Goal: Transaction & Acquisition: Book appointment/travel/reservation

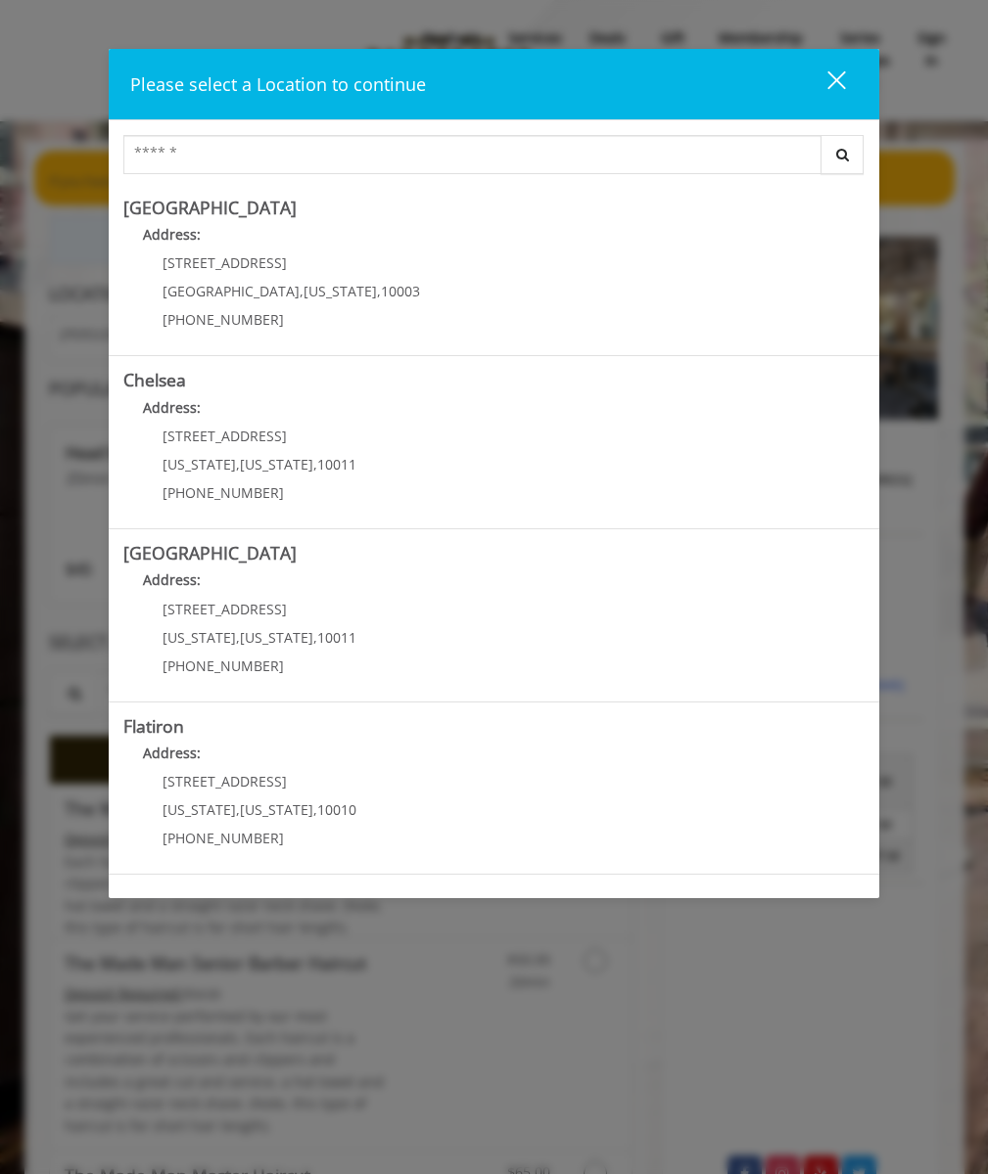
click at [487, 788] on "Flatiron Address: [STREET_ADDRESS][US_STATE][US_STATE] (917) 475-1765" at bounding box center [493, 788] width 741 height 143
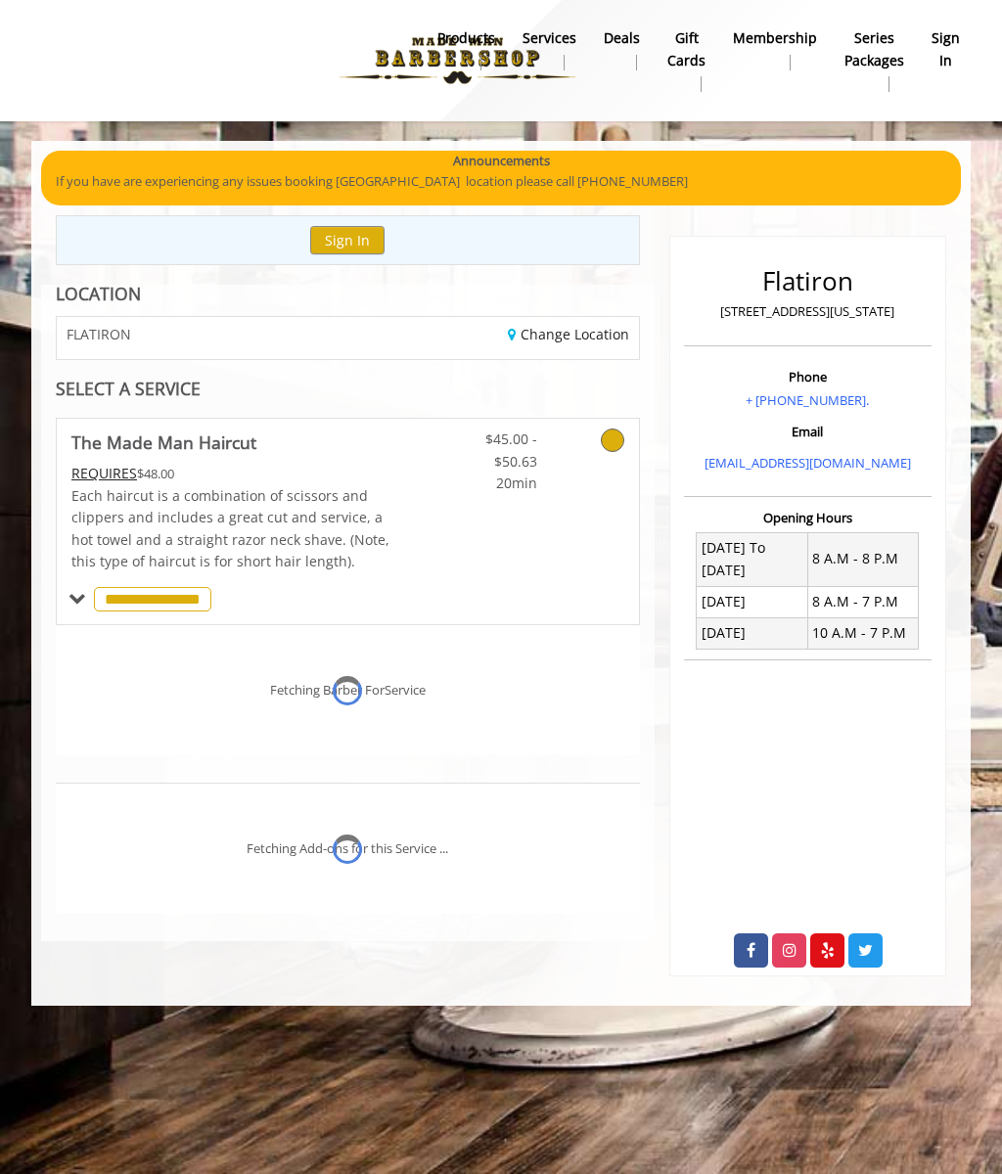
click at [347, 599] on div "**********" at bounding box center [348, 599] width 584 height 53
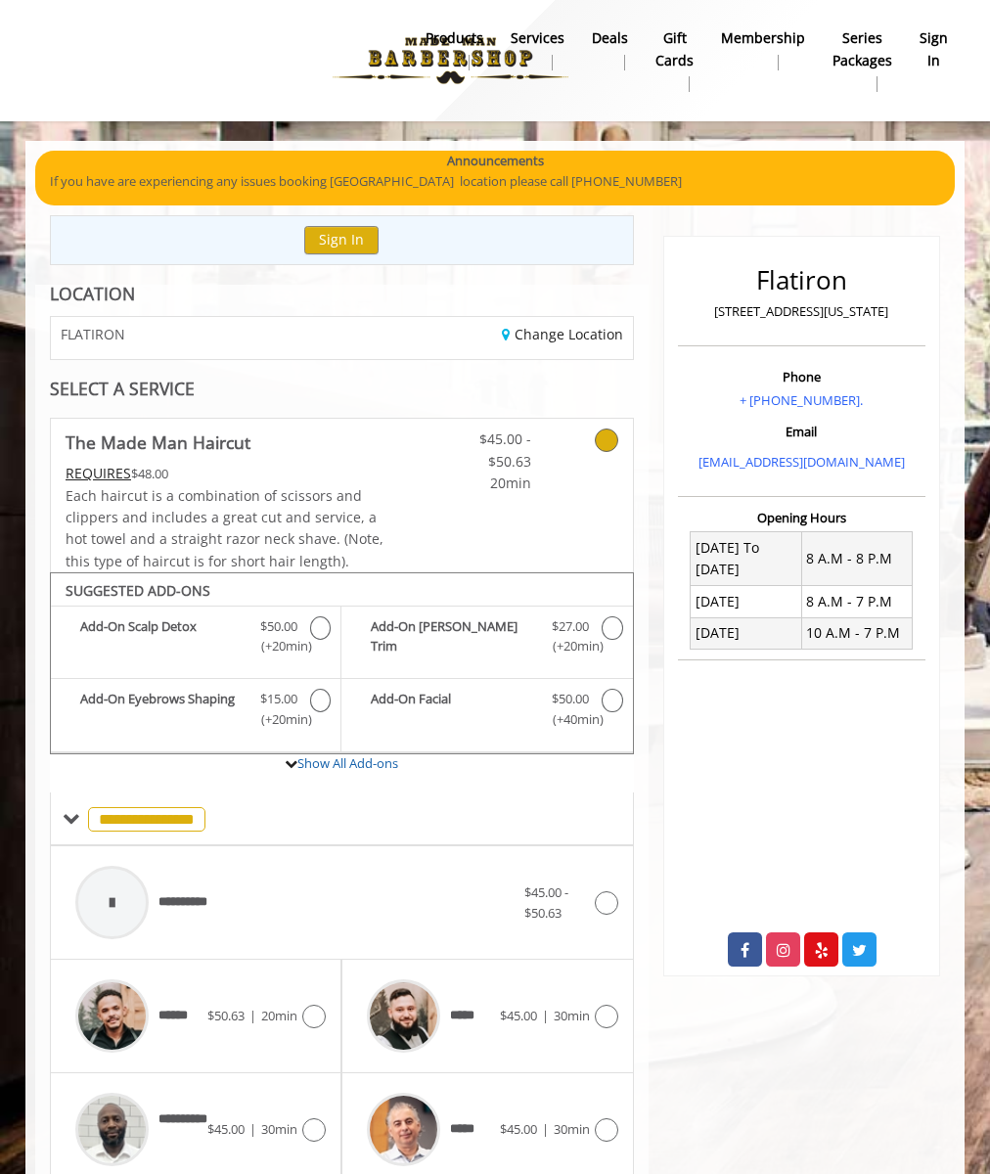
click at [342, 903] on div "**********" at bounding box center [295, 902] width 459 height 93
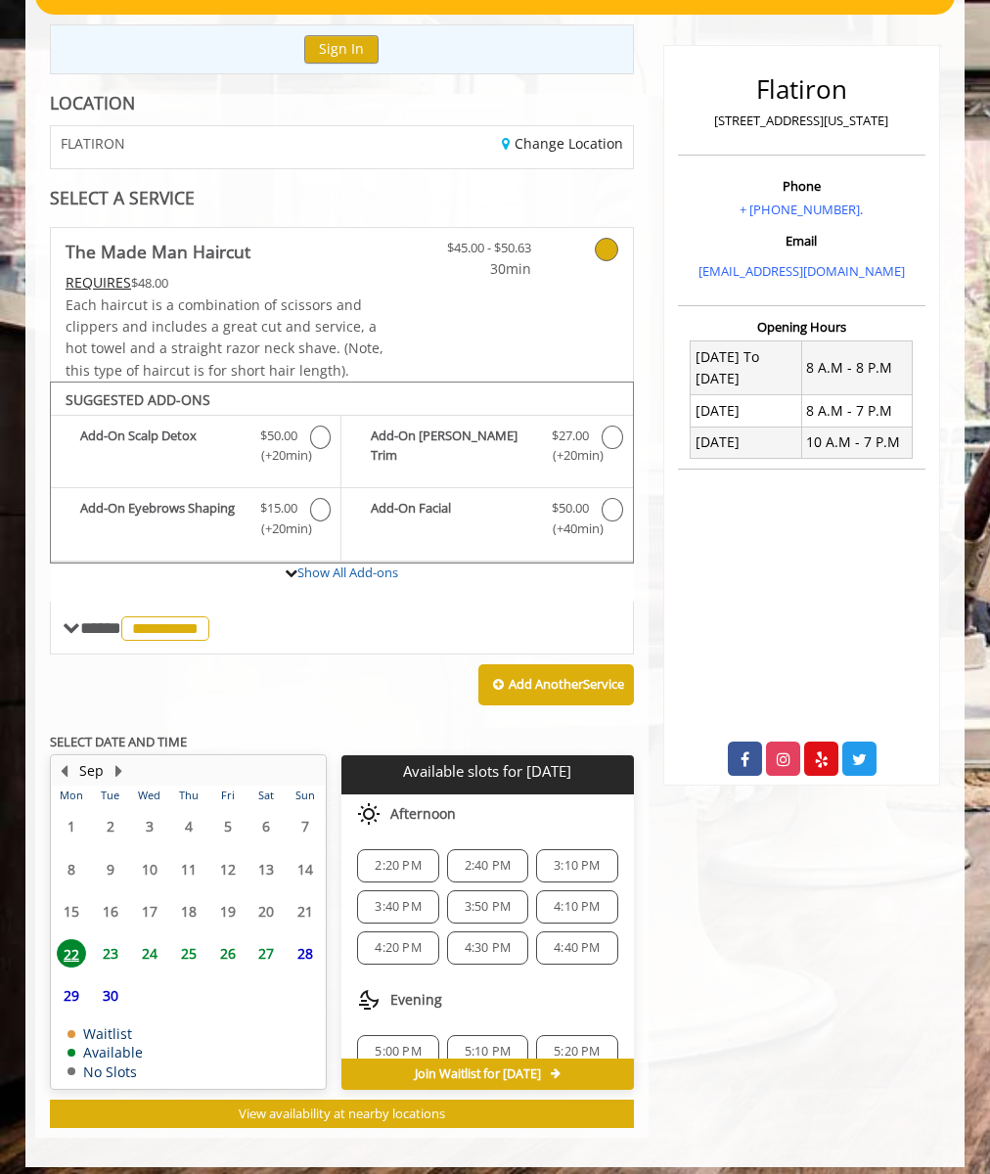
scroll to position [204, 0]
